Goal: Find specific page/section: Find specific page/section

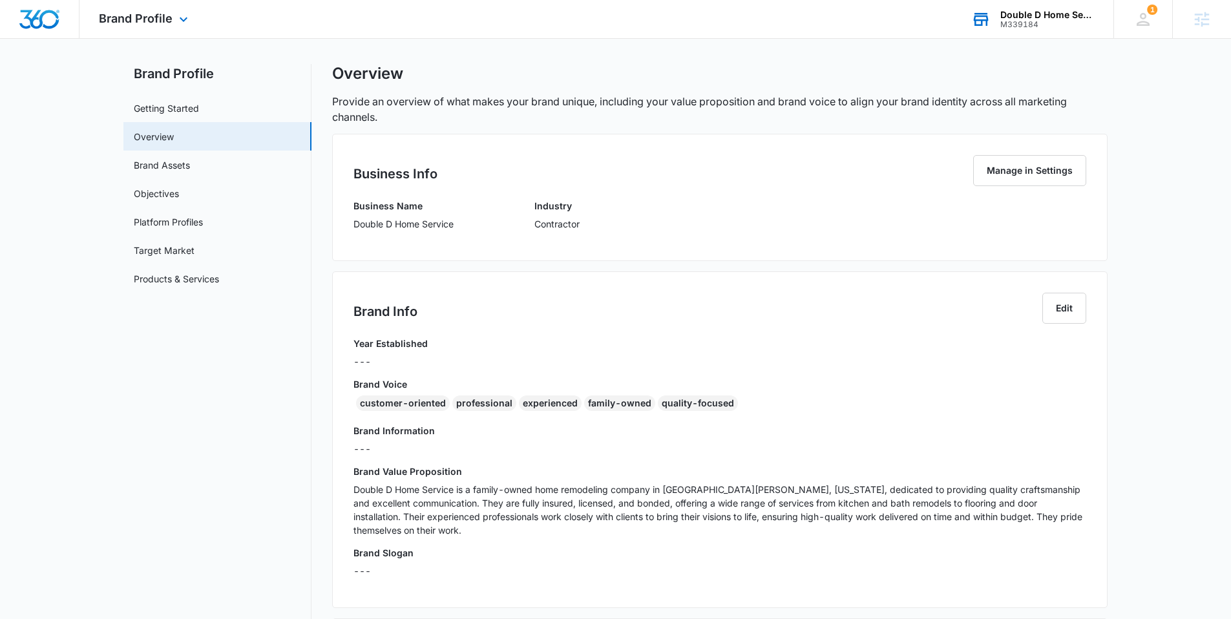
click at [1014, 21] on div "M339184" at bounding box center [1048, 24] width 94 height 9
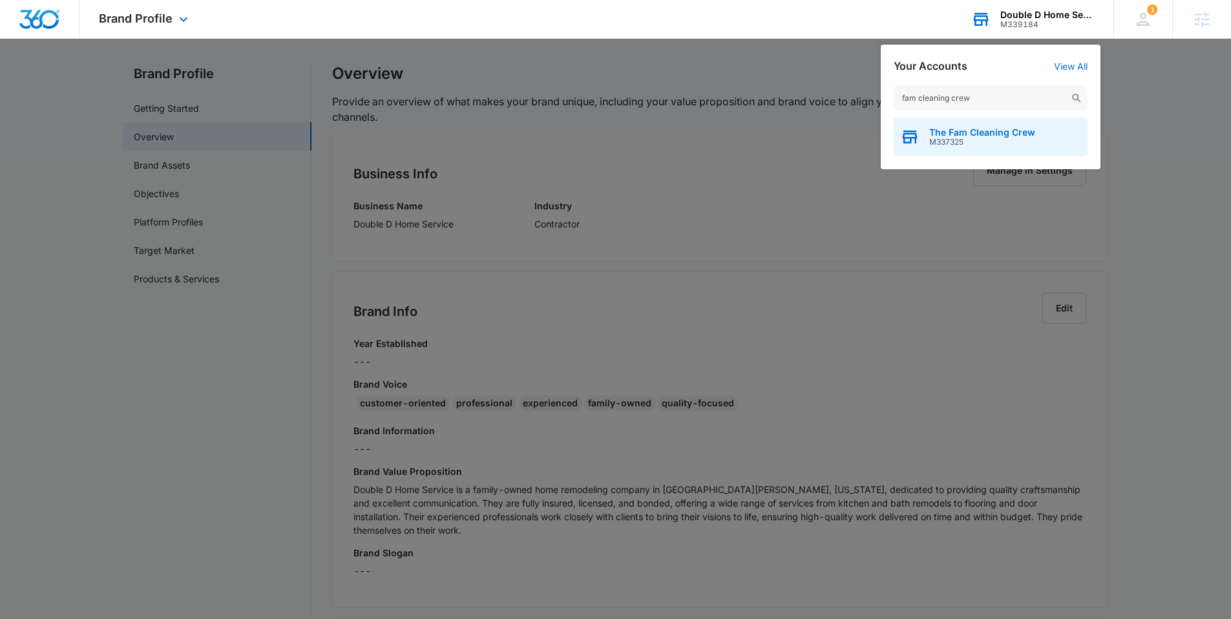
type input "fam cleaning crew"
click at [950, 129] on span "The Fam Cleaning Crew" at bounding box center [983, 132] width 106 height 10
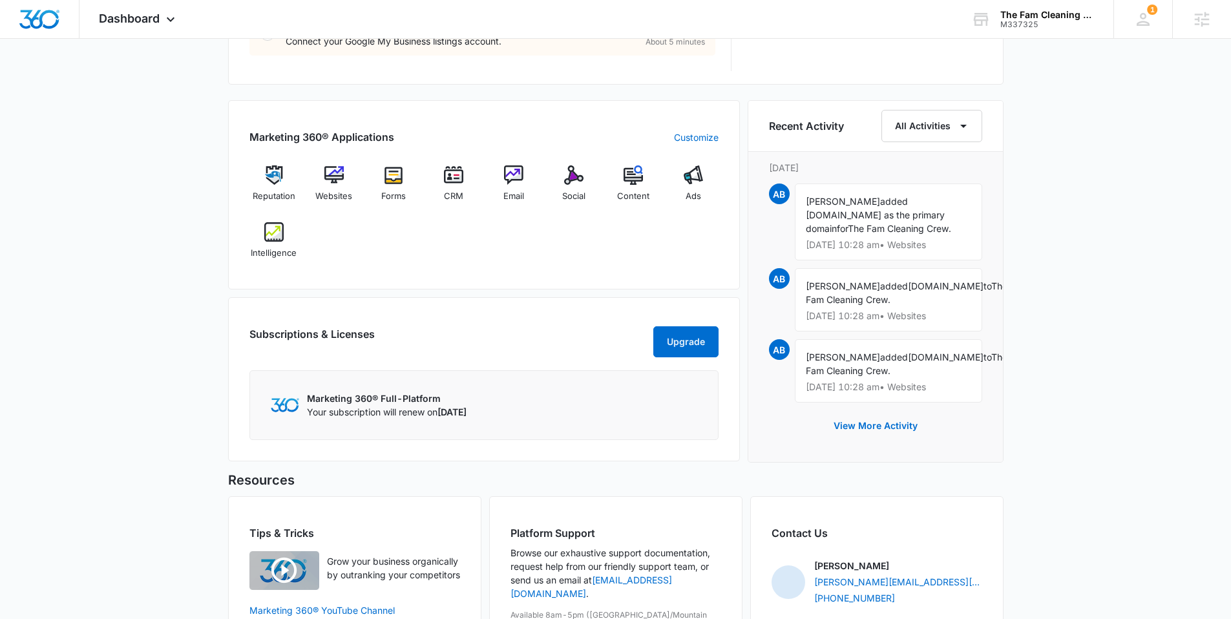
scroll to position [709, 0]
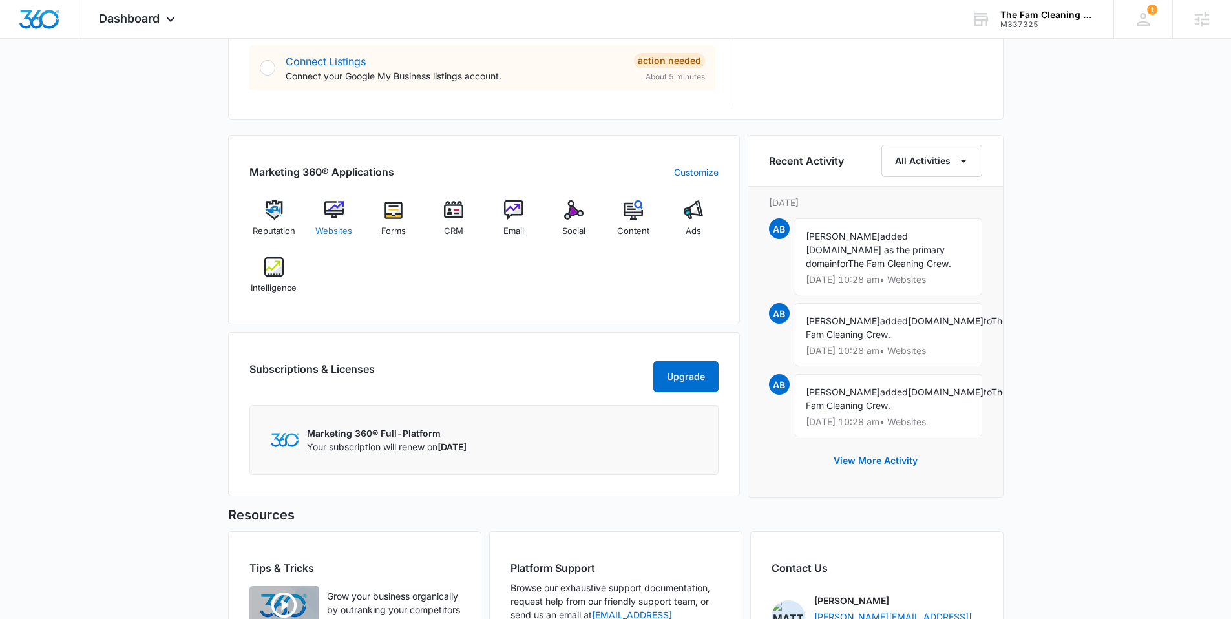
click at [328, 208] on img at bounding box center [334, 209] width 19 height 19
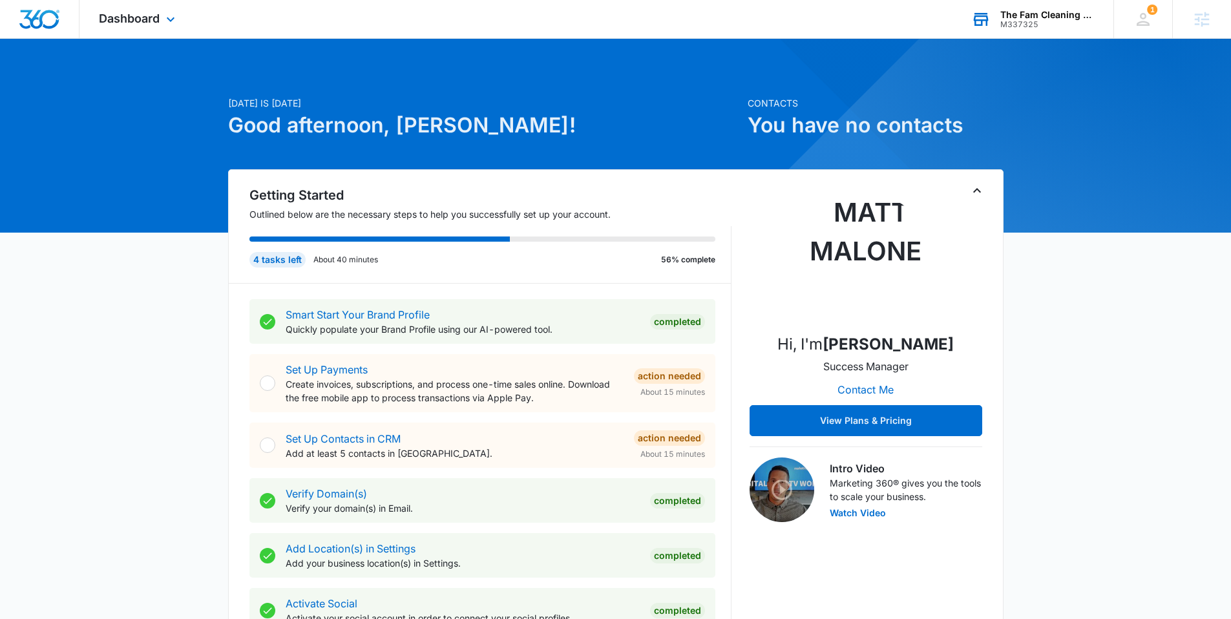
click at [1034, 5] on div "The Fam Cleaning Crew M337325 Your Accounts View All" at bounding box center [1033, 19] width 162 height 38
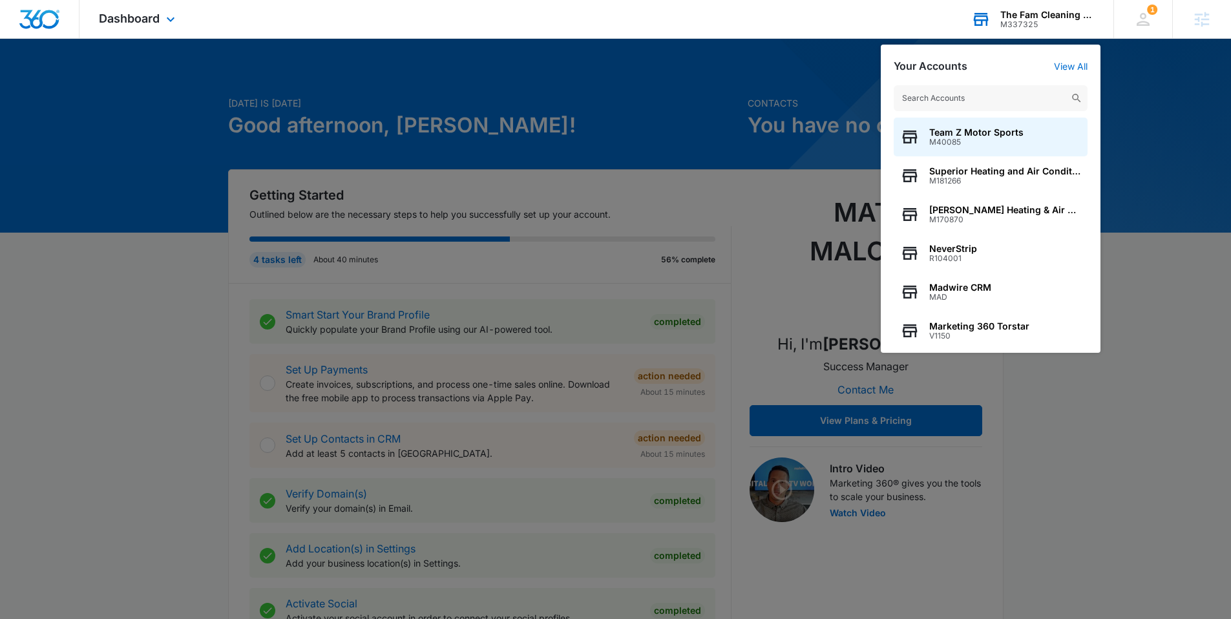
type input "a"
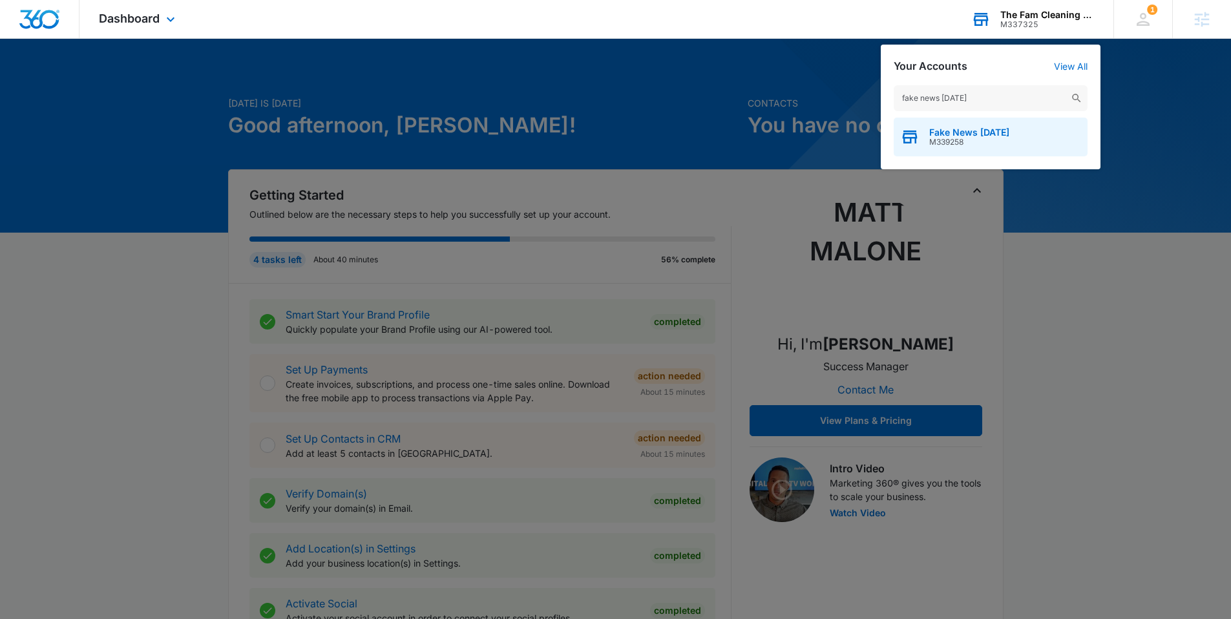
type input "fake news friday"
click at [977, 140] on span "M339258" at bounding box center [970, 142] width 80 height 9
